Goal: Information Seeking & Learning: Compare options

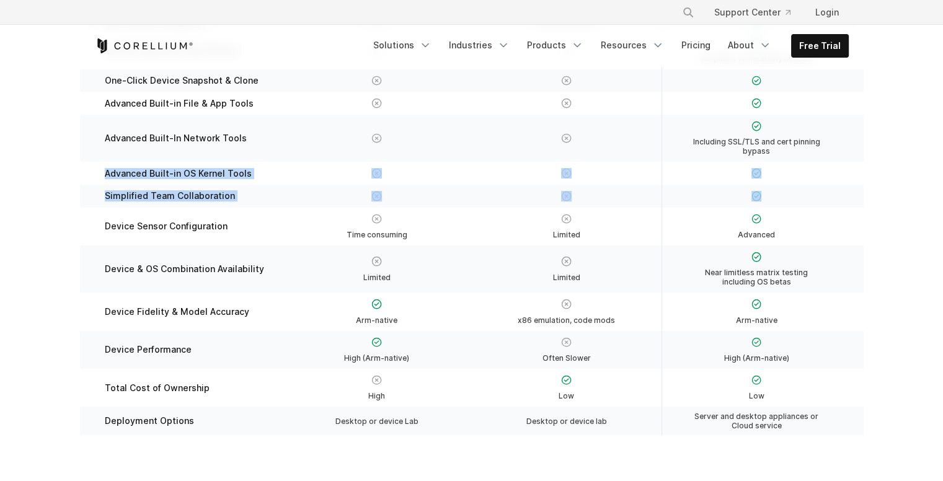
click at [20, 227] on section "Physical Devices & Labs Device Emulators & Simulators Corellium Virtual Devices…" at bounding box center [471, 189] width 943 height 642
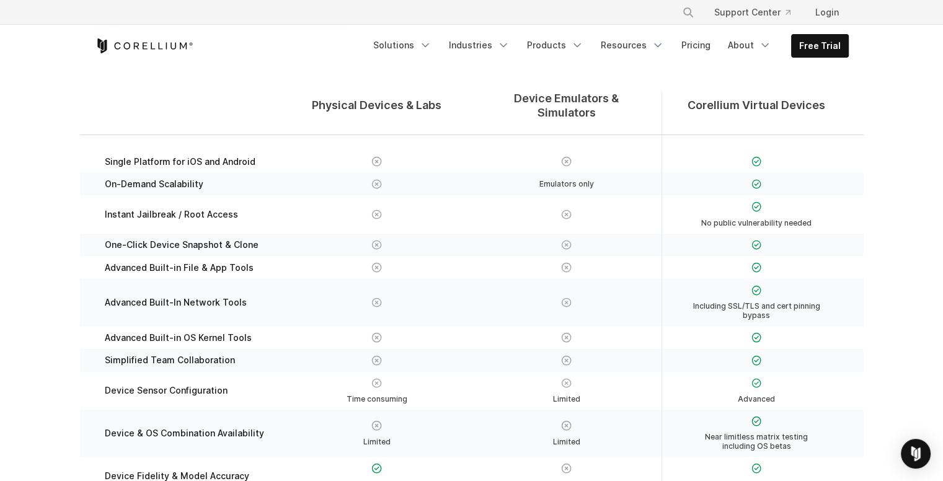
scroll to position [186, 0]
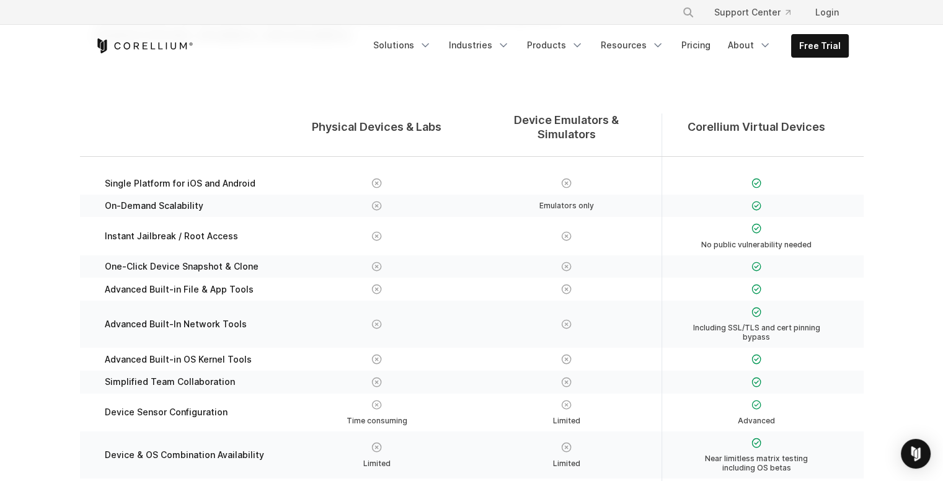
click at [19, 232] on section "Physical Devices & Labs Device Emulators & Simulators Corellium Virtual Devices…" at bounding box center [471, 375] width 943 height 642
click at [25, 231] on section "Physical Devices & Labs Device Emulators & Simulators Corellium Virtual Devices…" at bounding box center [471, 375] width 943 height 642
click at [20, 220] on section "Physical Devices & Labs Device Emulators & Simulators Corellium Virtual Devices…" at bounding box center [471, 375] width 943 height 642
click at [21, 240] on section "Physical Devices & Labs Device Emulators & Simulators Corellium Virtual Devices…" at bounding box center [471, 375] width 943 height 642
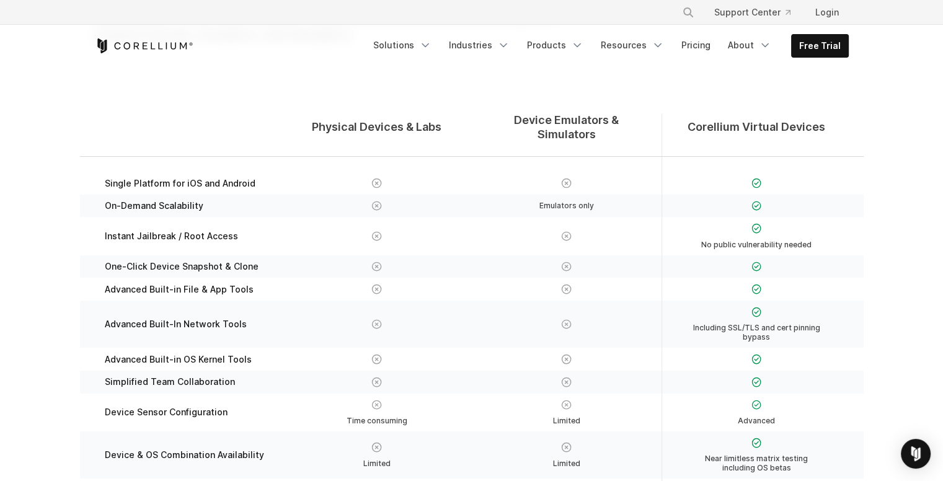
click at [37, 248] on section "Physical Devices & Labs Device Emulators & Simulators Corellium Virtual Devices…" at bounding box center [471, 375] width 943 height 642
click at [37, 262] on section "Physical Devices & Labs Device Emulators & Simulators Corellium Virtual Devices…" at bounding box center [471, 375] width 943 height 642
click at [35, 262] on section "Physical Devices & Labs Device Emulators & Simulators Corellium Virtual Devices…" at bounding box center [471, 375] width 943 height 642
click at [33, 261] on section "Physical Devices & Labs Device Emulators & Simulators Corellium Virtual Devices…" at bounding box center [471, 375] width 943 height 642
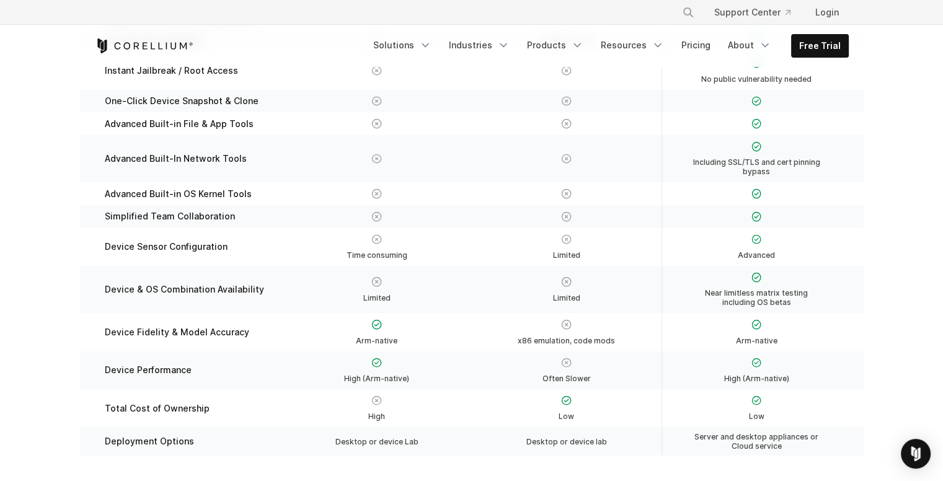
scroll to position [372, 0]
